Goal: Check status: Check status

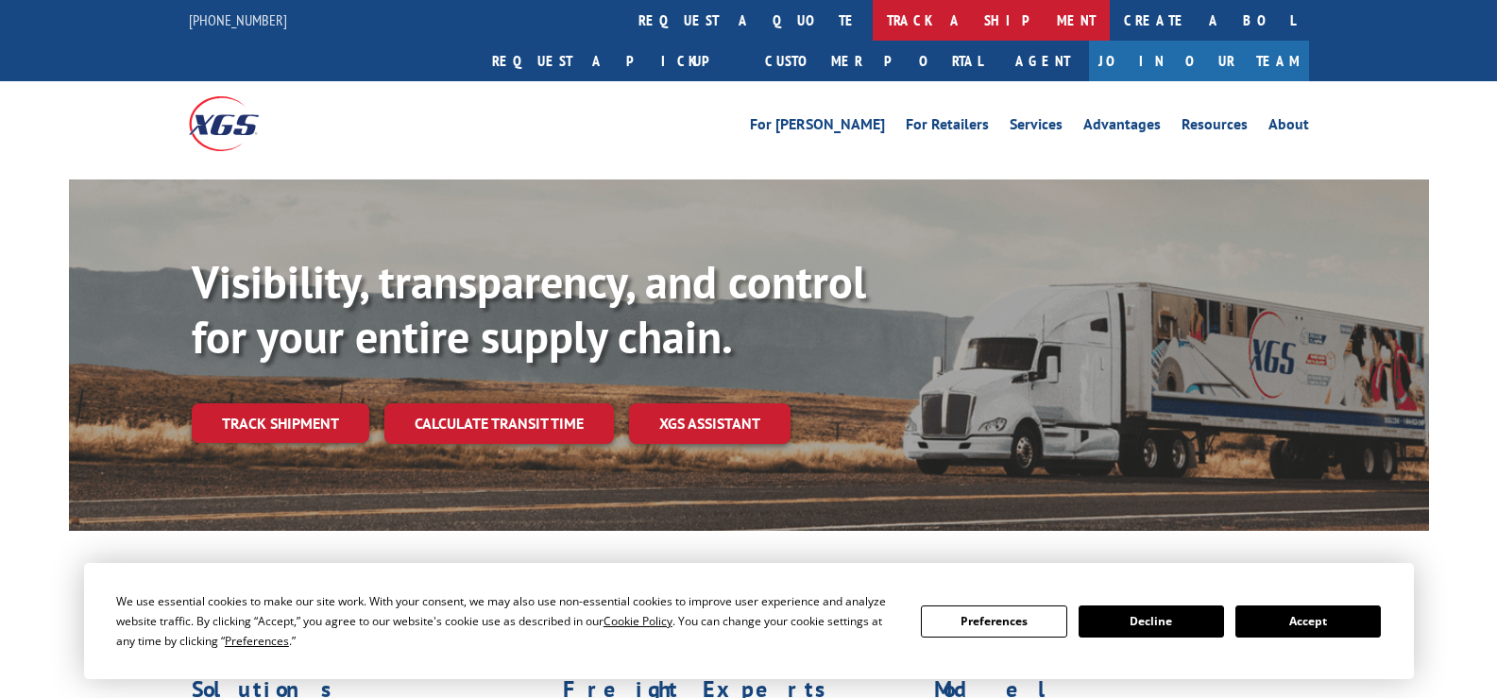
click at [873, 26] on link "track a shipment" at bounding box center [991, 20] width 237 height 41
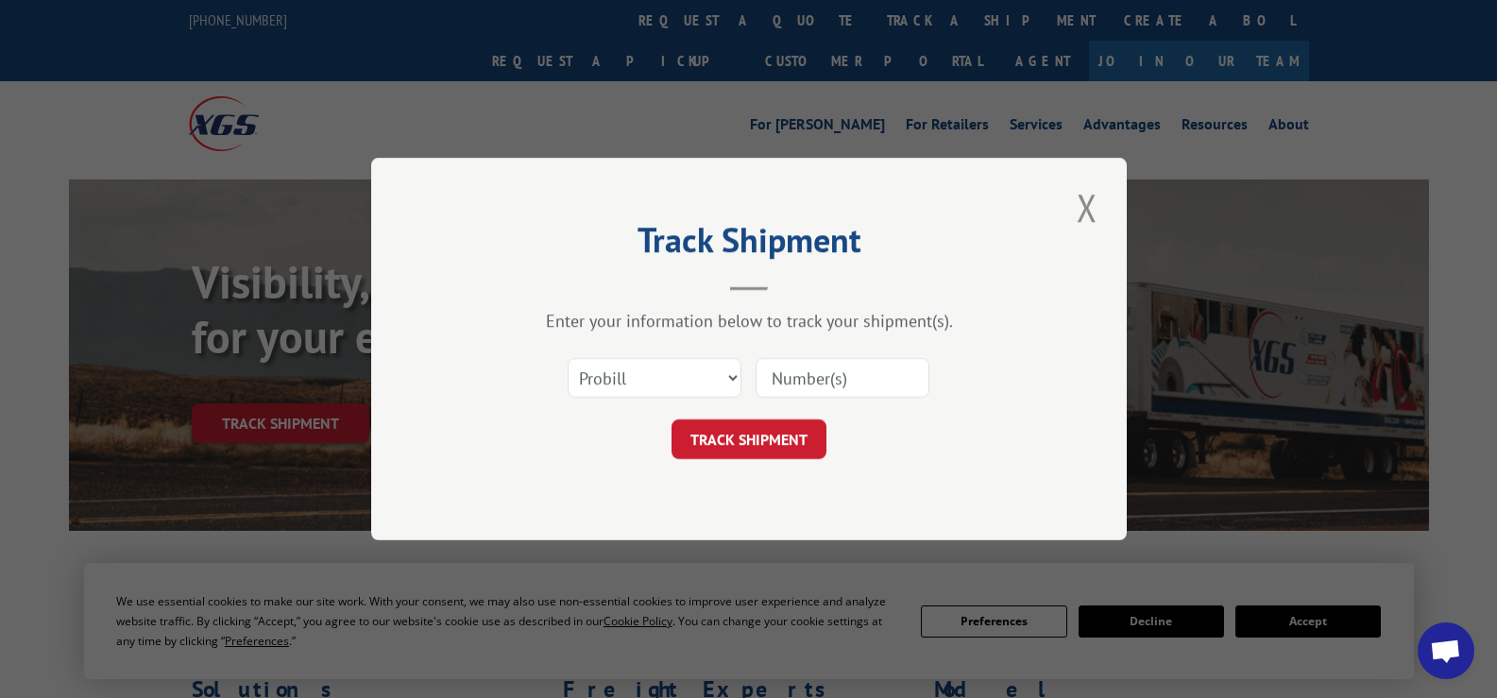
click at [874, 400] on div at bounding box center [843, 377] width 174 height 43
click at [863, 374] on input at bounding box center [843, 378] width 174 height 40
paste input "2824008"
type input "2824008"
click at [772, 434] on button "TRACK SHIPMENT" at bounding box center [749, 439] width 155 height 40
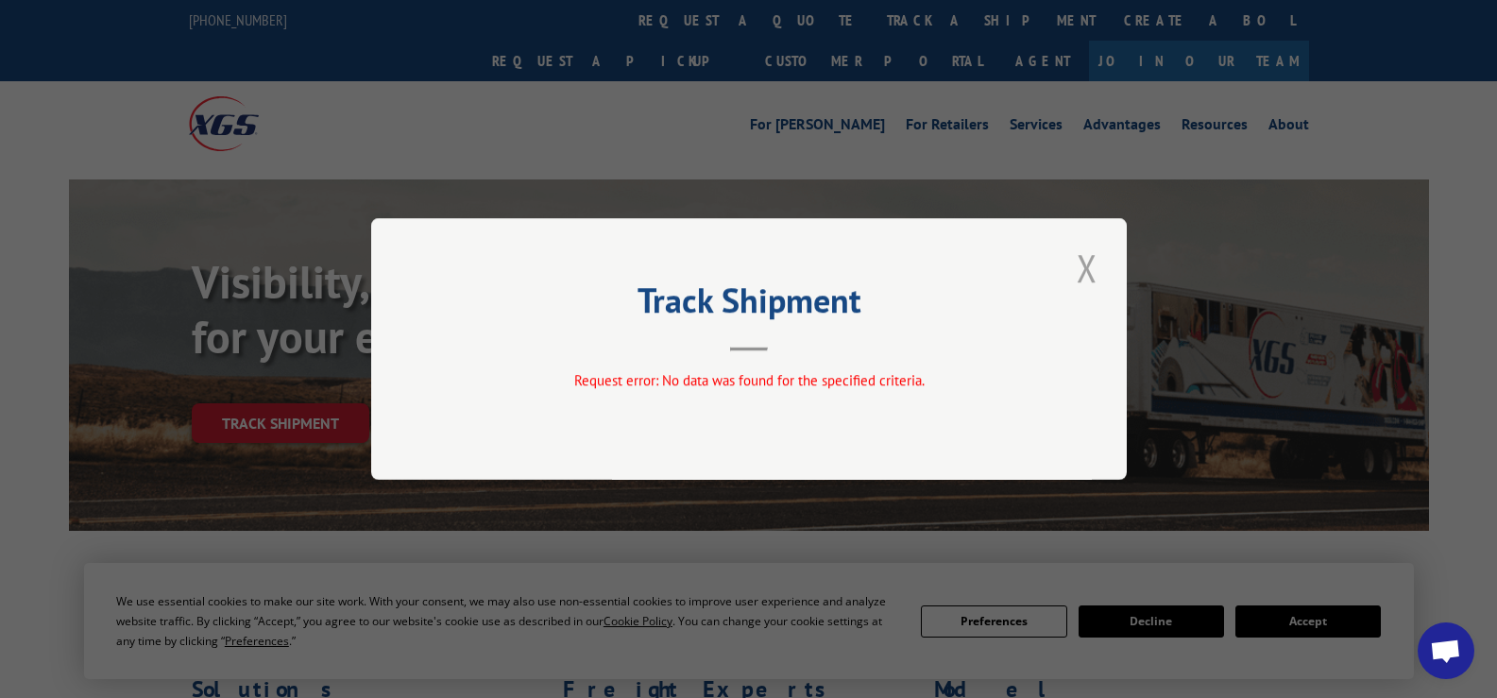
click at [1081, 264] on button "Close modal" at bounding box center [1087, 268] width 32 height 52
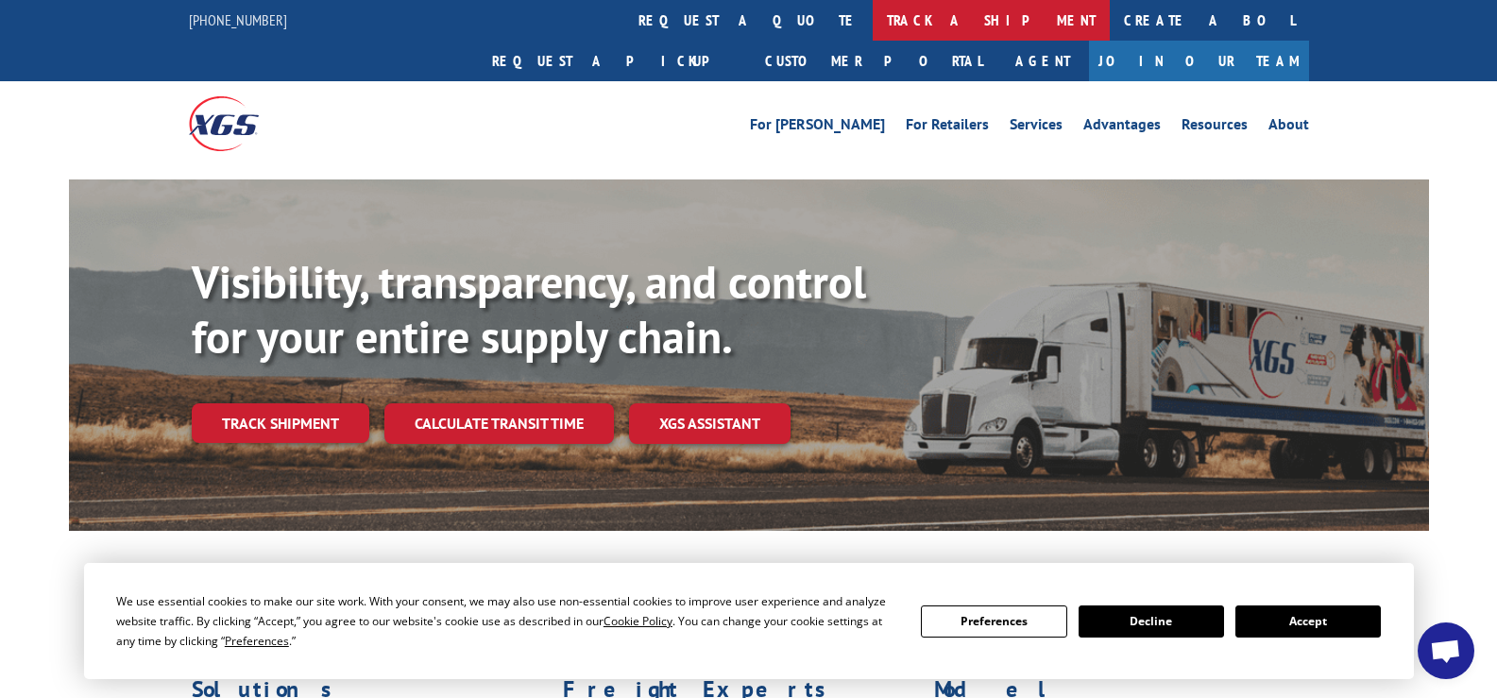
click at [873, 17] on link "track a shipment" at bounding box center [991, 20] width 237 height 41
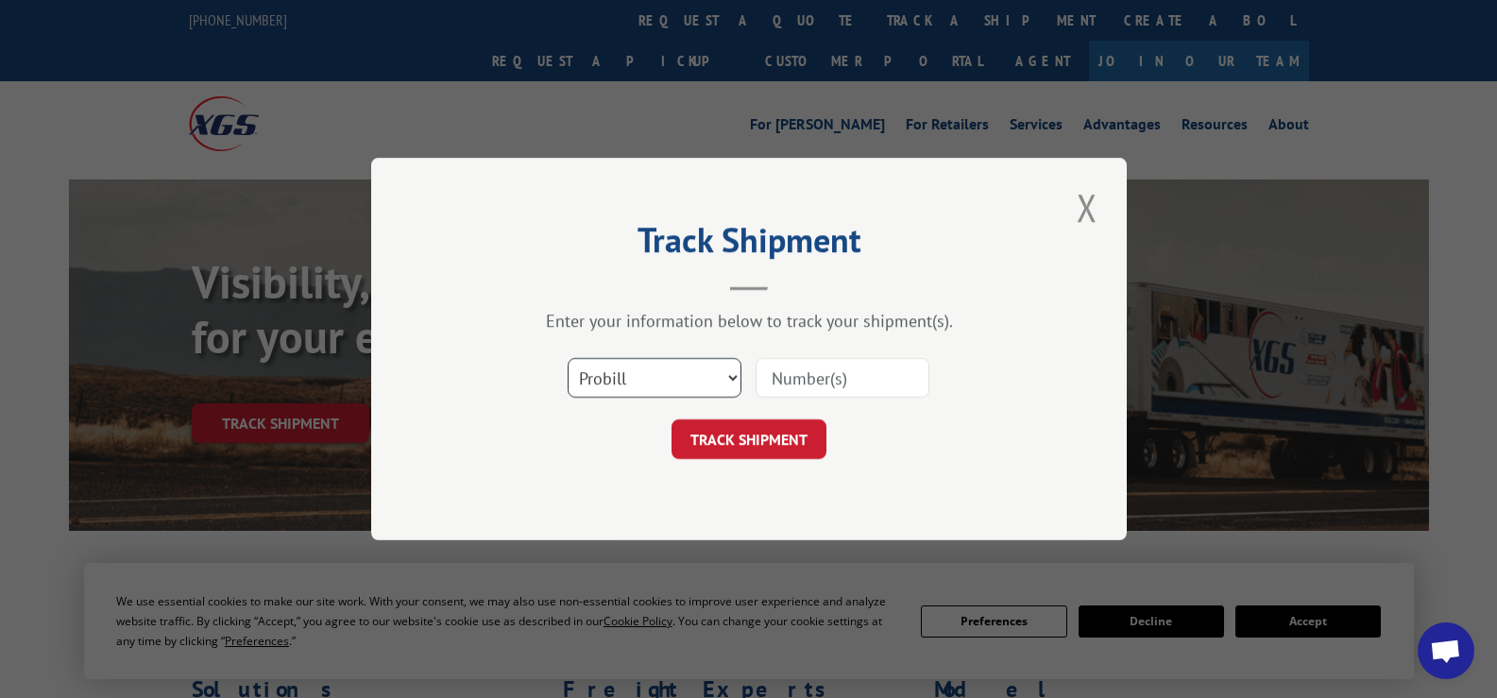
click at [710, 383] on select "Select category... Probill BOL PO" at bounding box center [655, 378] width 174 height 40
select select "bol"
click at [568, 358] on select "Select category... Probill BOL PO" at bounding box center [655, 378] width 174 height 40
click at [880, 379] on input at bounding box center [843, 378] width 174 height 40
paste input "2824008"
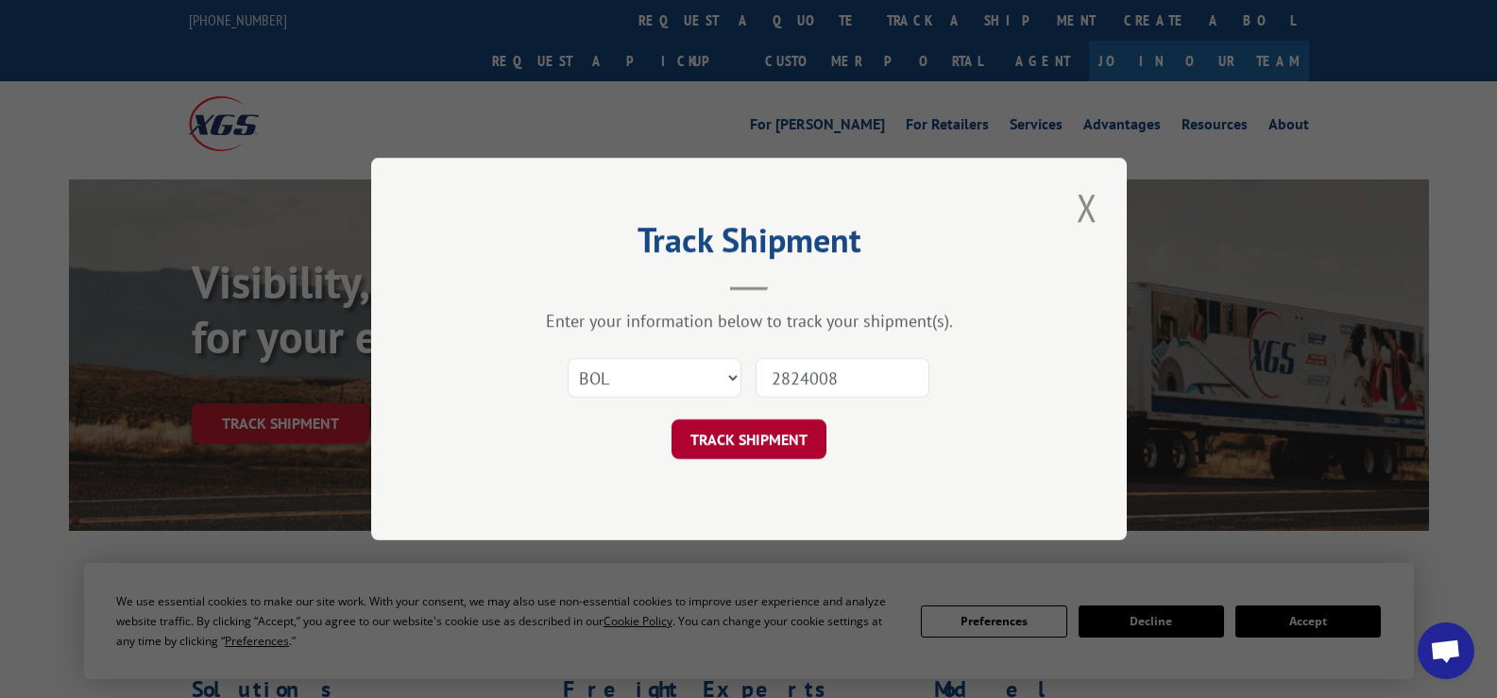
type input "2824008"
click at [796, 429] on button "TRACK SHIPMENT" at bounding box center [749, 439] width 155 height 40
